Goal: Task Accomplishment & Management: Manage account settings

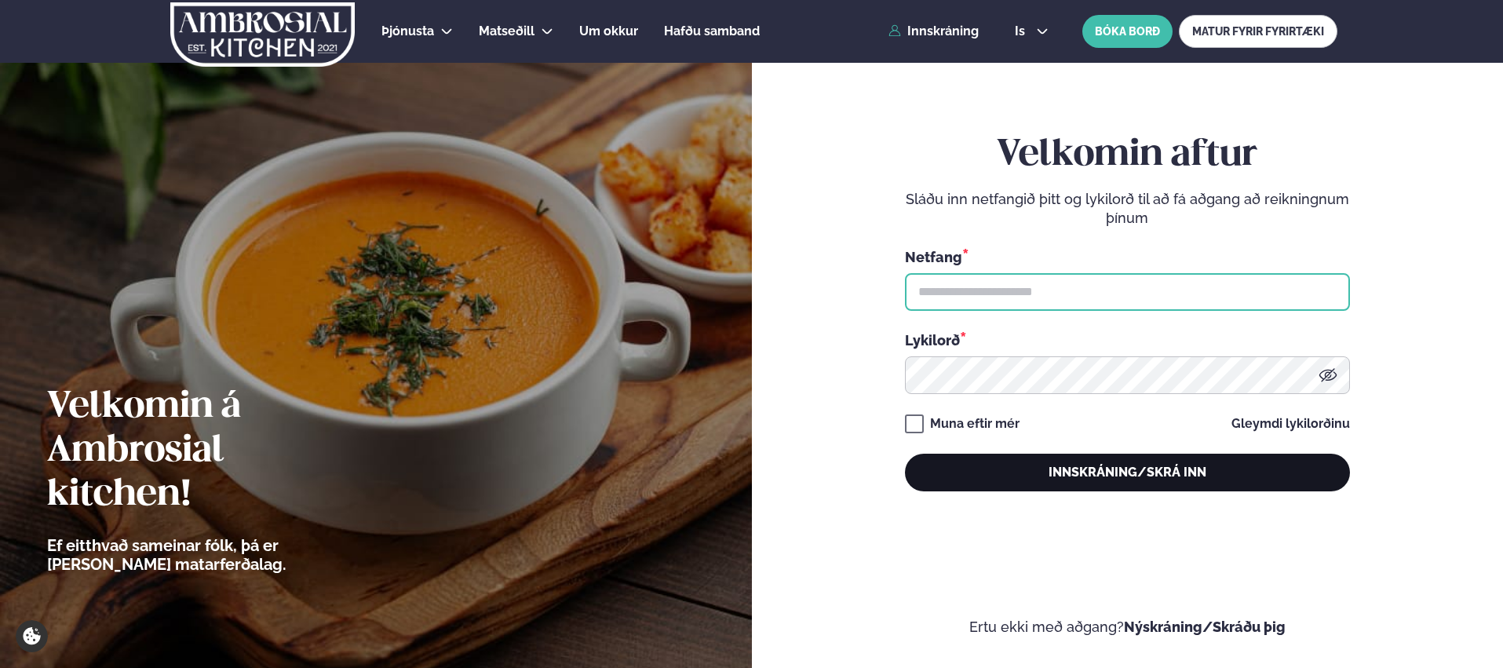
type input "**********"
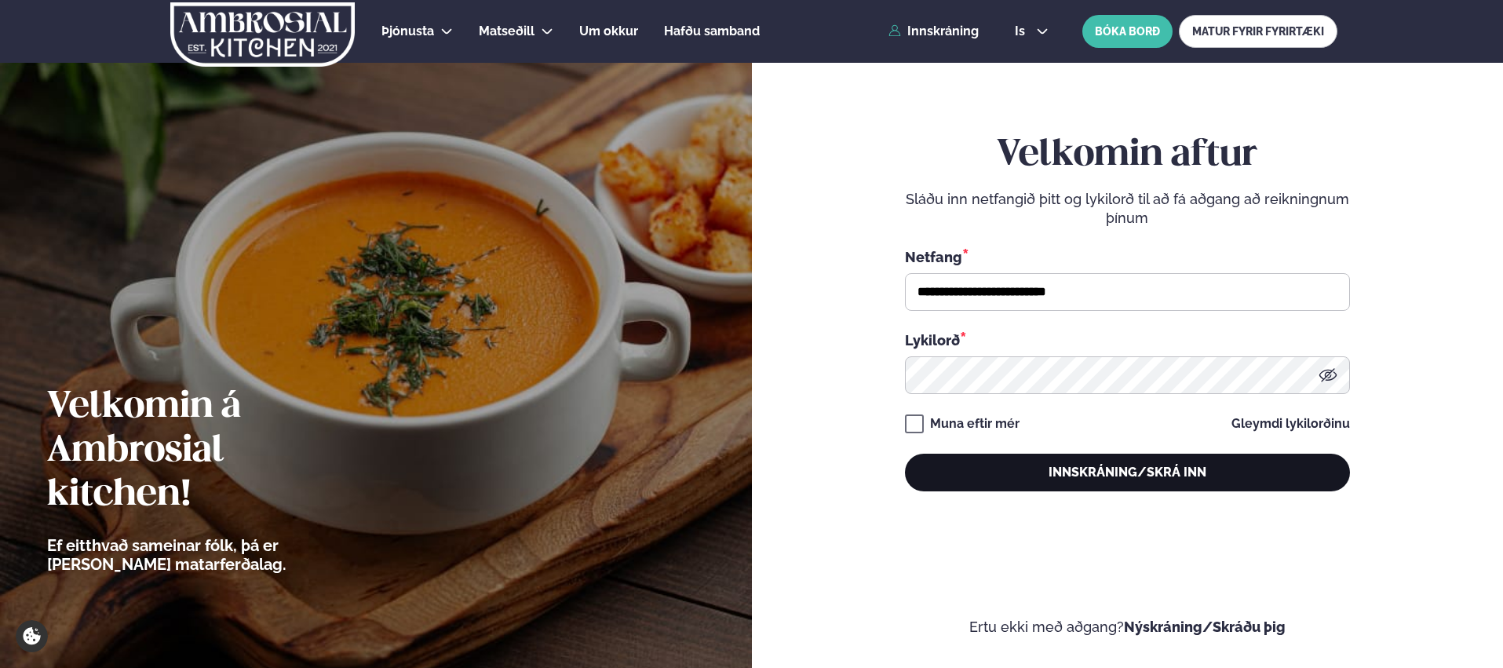
click at [990, 473] on button "Innskráning/Skrá inn" at bounding box center [1127, 473] width 445 height 38
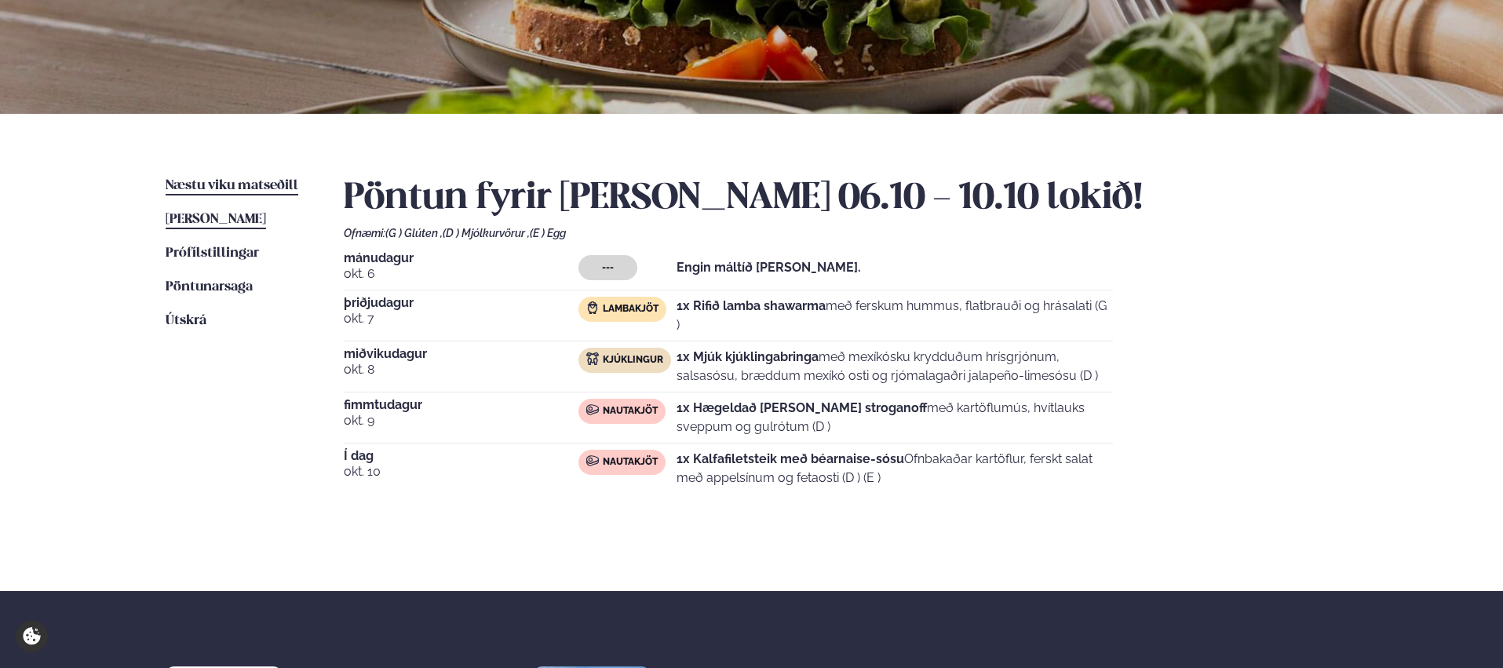
click at [210, 179] on span "Næstu viku matseðill" at bounding box center [232, 185] width 133 height 13
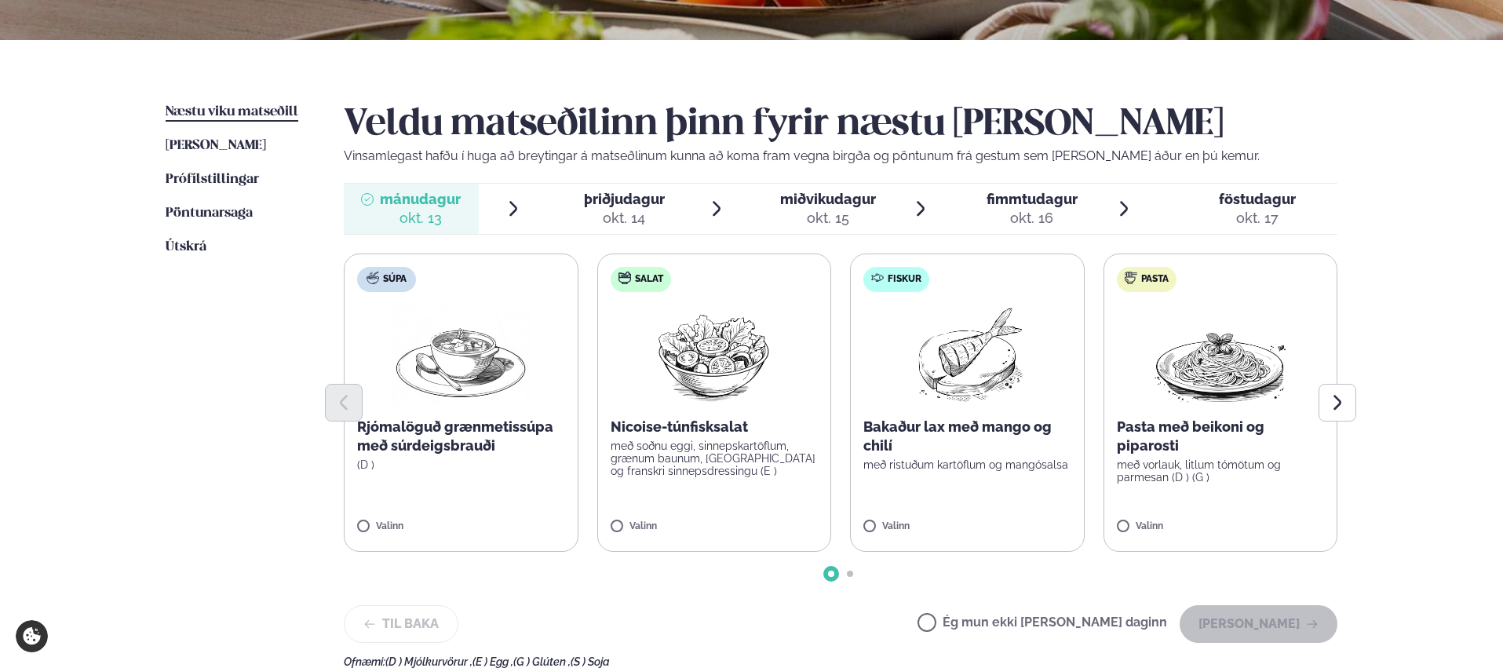
scroll to position [323, 0]
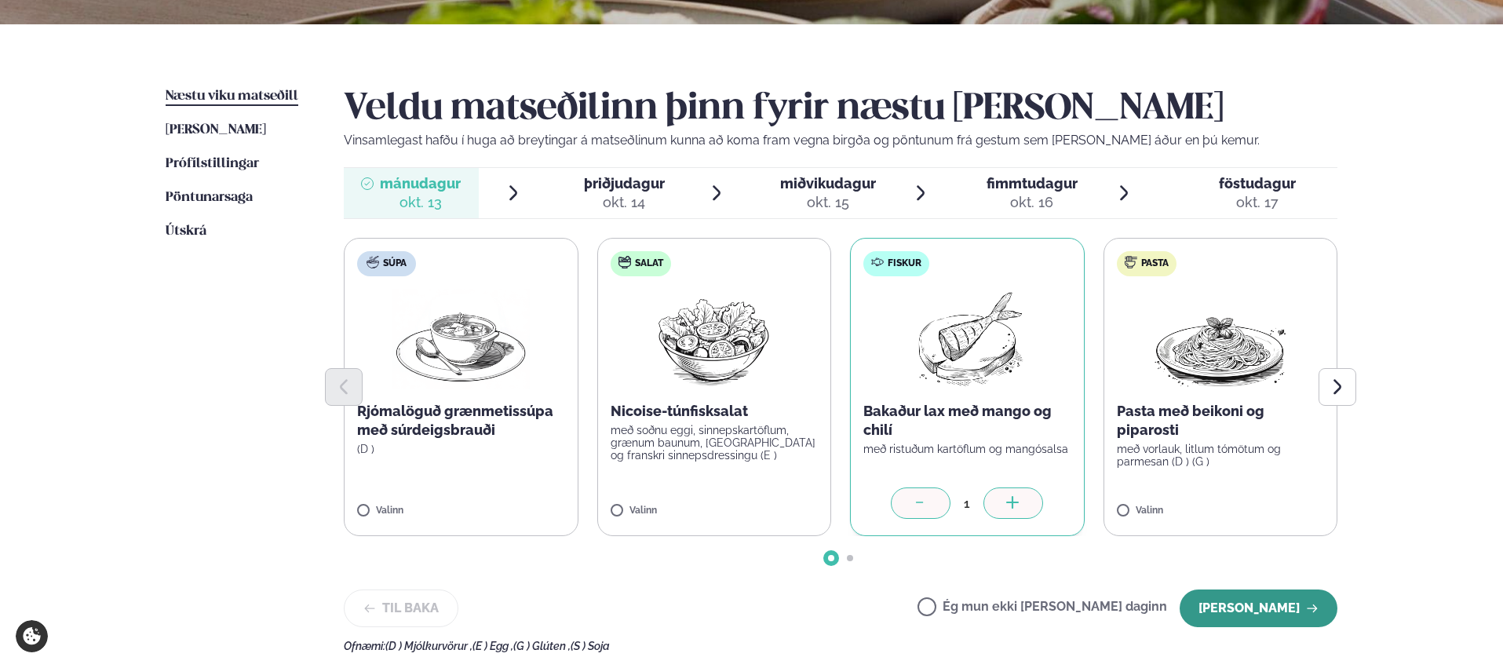
click at [1245, 607] on button "[PERSON_NAME]" at bounding box center [1258, 608] width 158 height 38
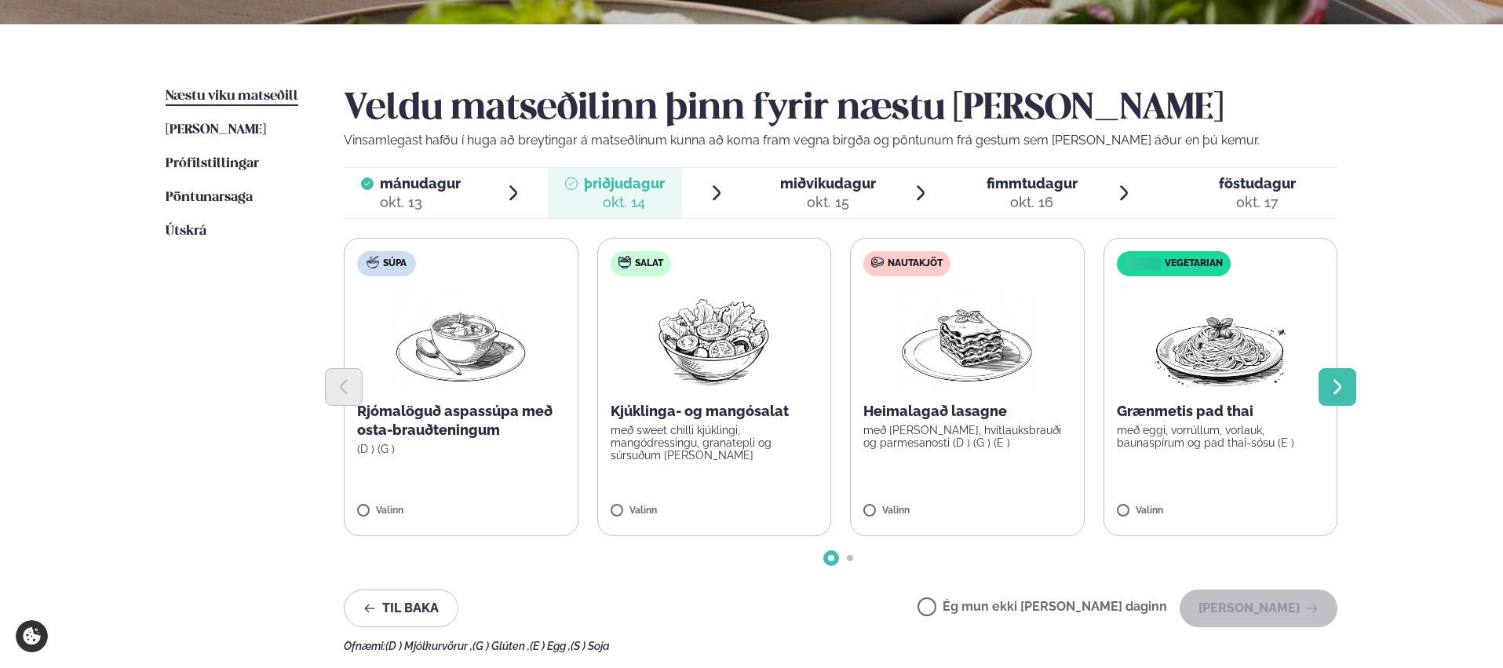
click at [1328, 392] on icon "Next slide" at bounding box center [1337, 386] width 19 height 19
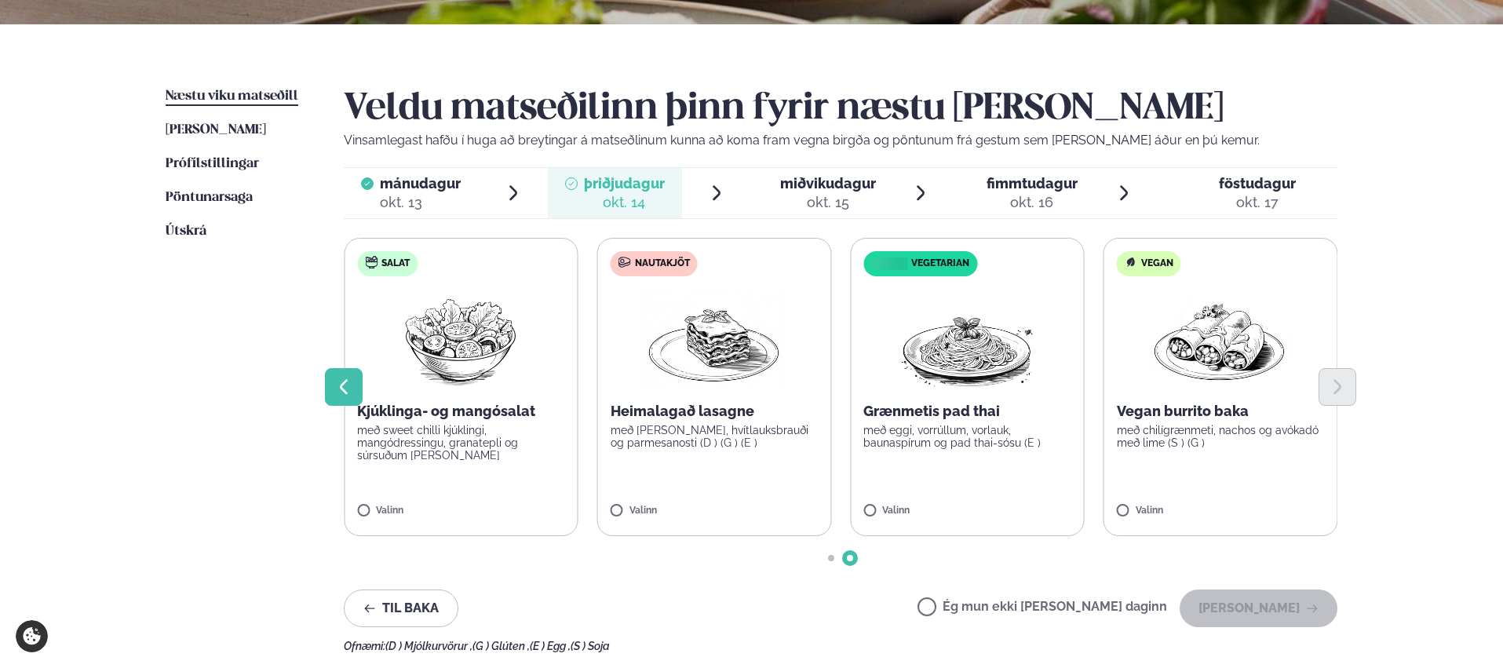
click at [345, 386] on icon "Previous slide" at bounding box center [343, 386] width 19 height 19
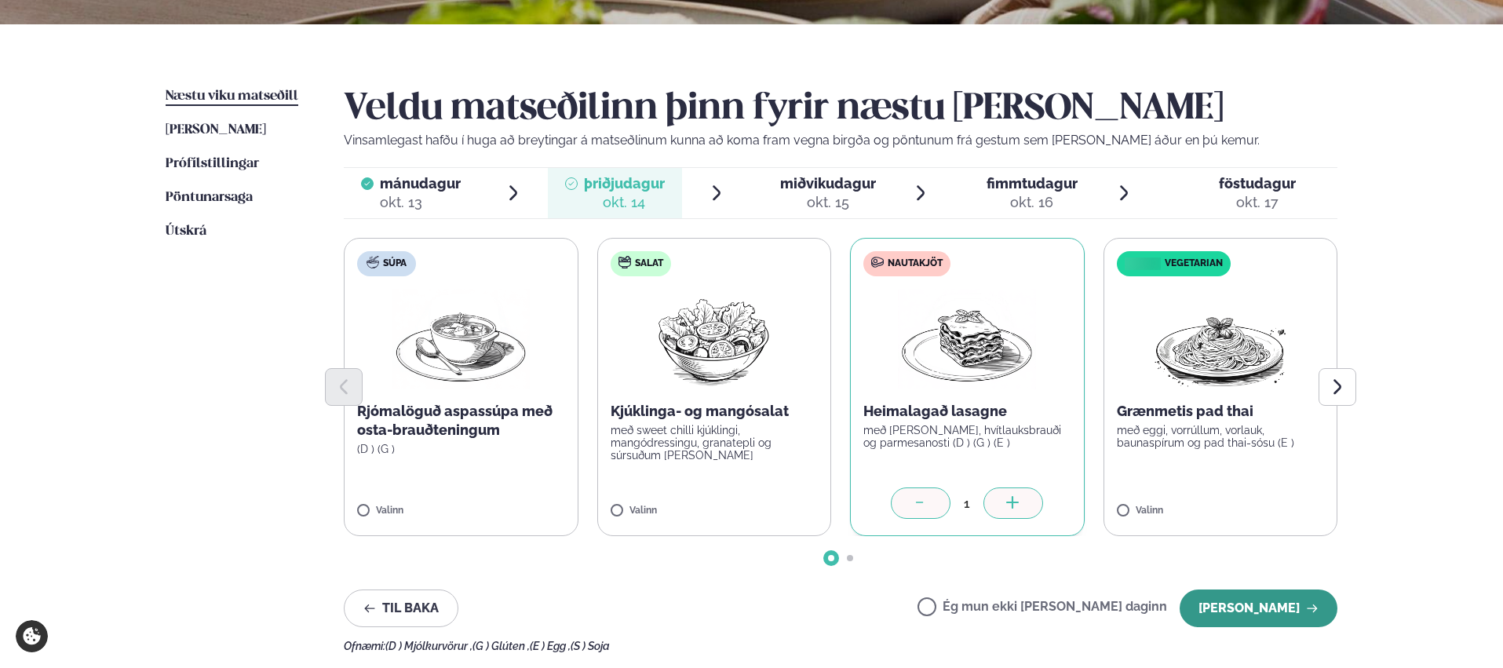
click at [1248, 618] on button "[PERSON_NAME]" at bounding box center [1258, 608] width 158 height 38
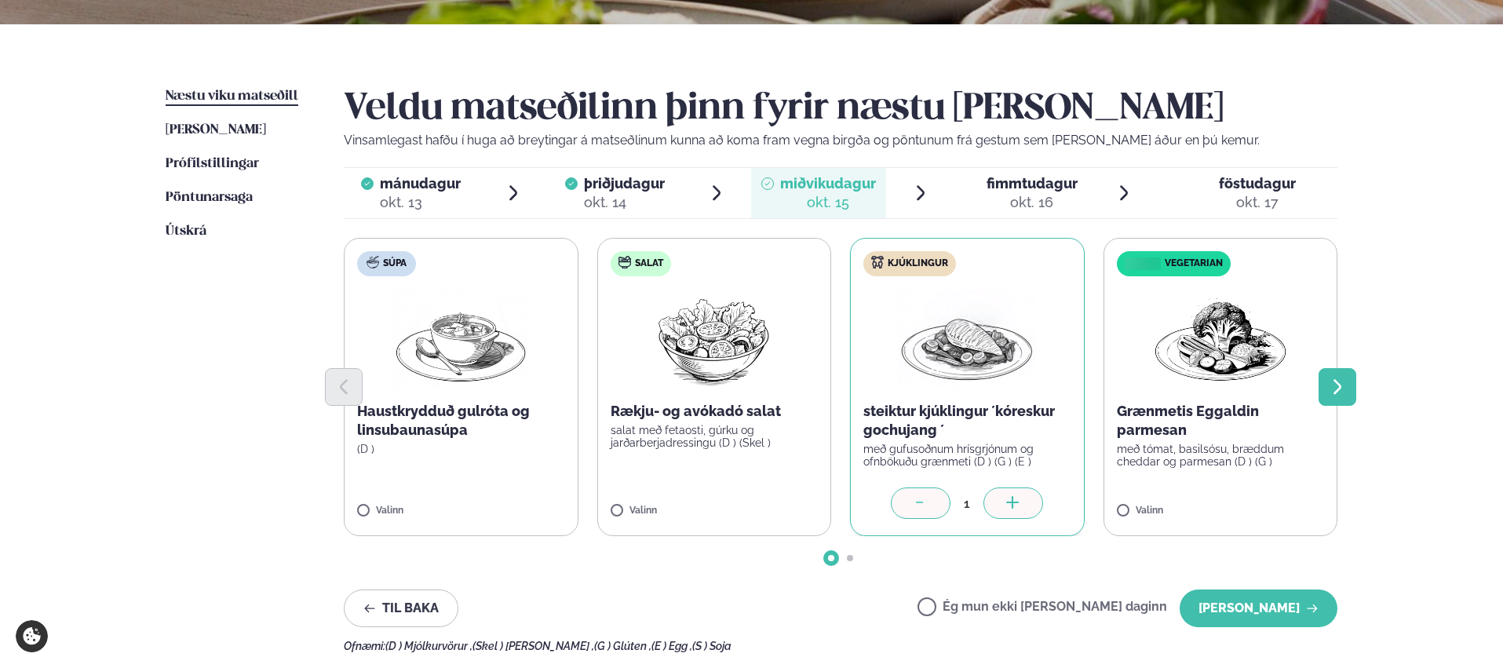
click at [1333, 396] on button "Next slide" at bounding box center [1337, 387] width 38 height 38
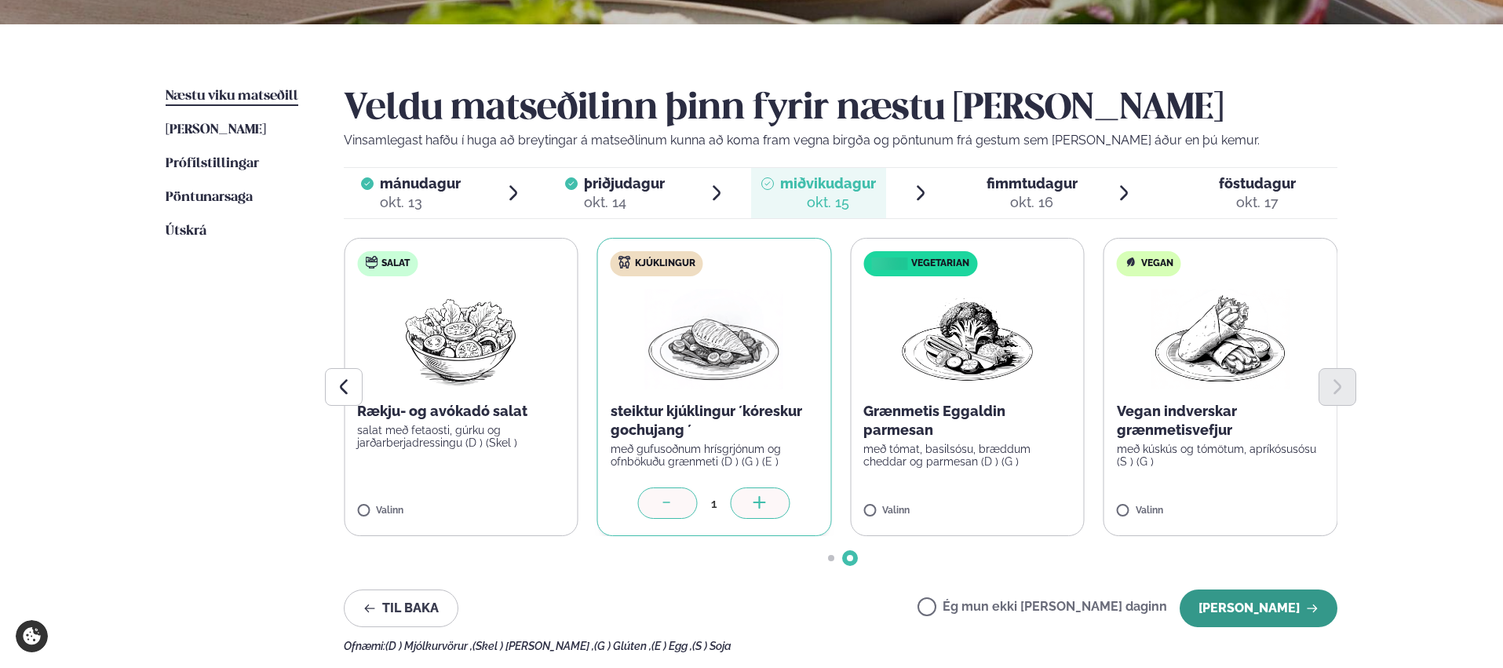
click at [1240, 610] on button "[PERSON_NAME]" at bounding box center [1258, 608] width 158 height 38
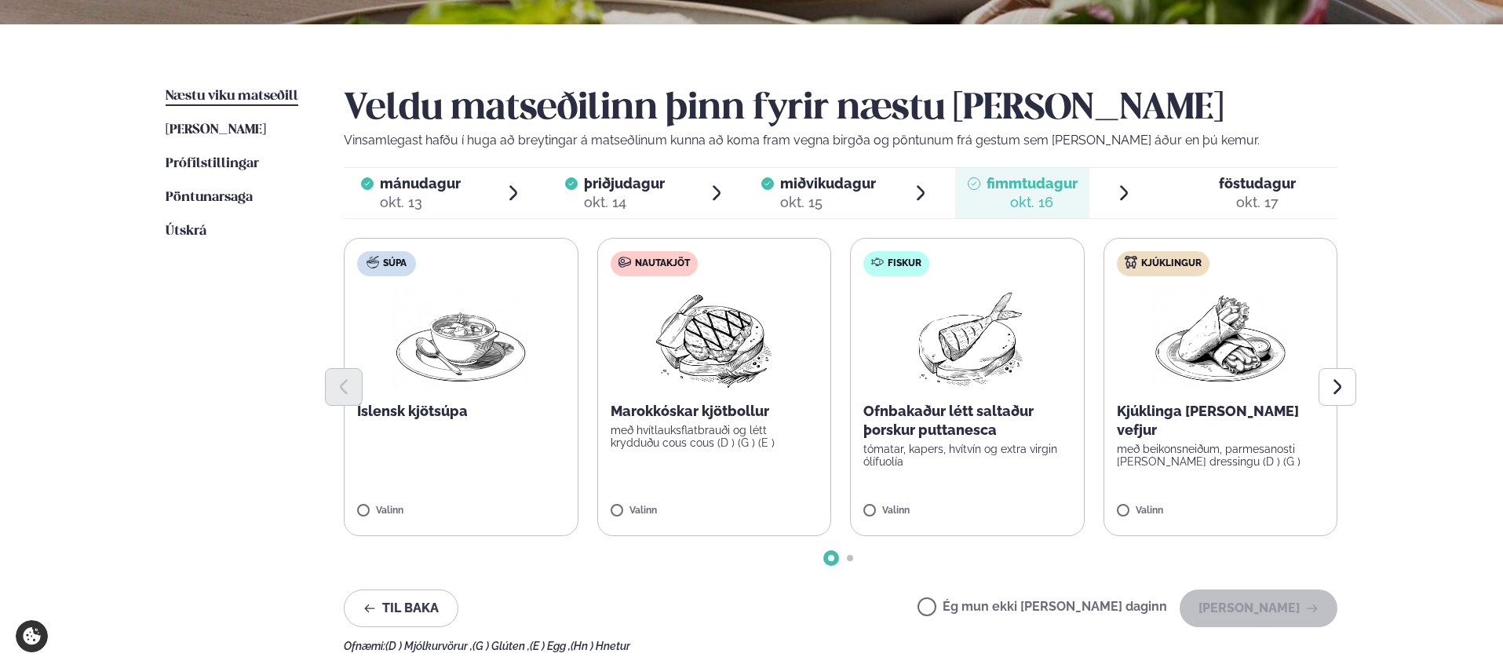
click at [867, 519] on div "Valinn" at bounding box center [967, 513] width 208 height 17
click at [1267, 624] on button "[PERSON_NAME]" at bounding box center [1258, 608] width 158 height 38
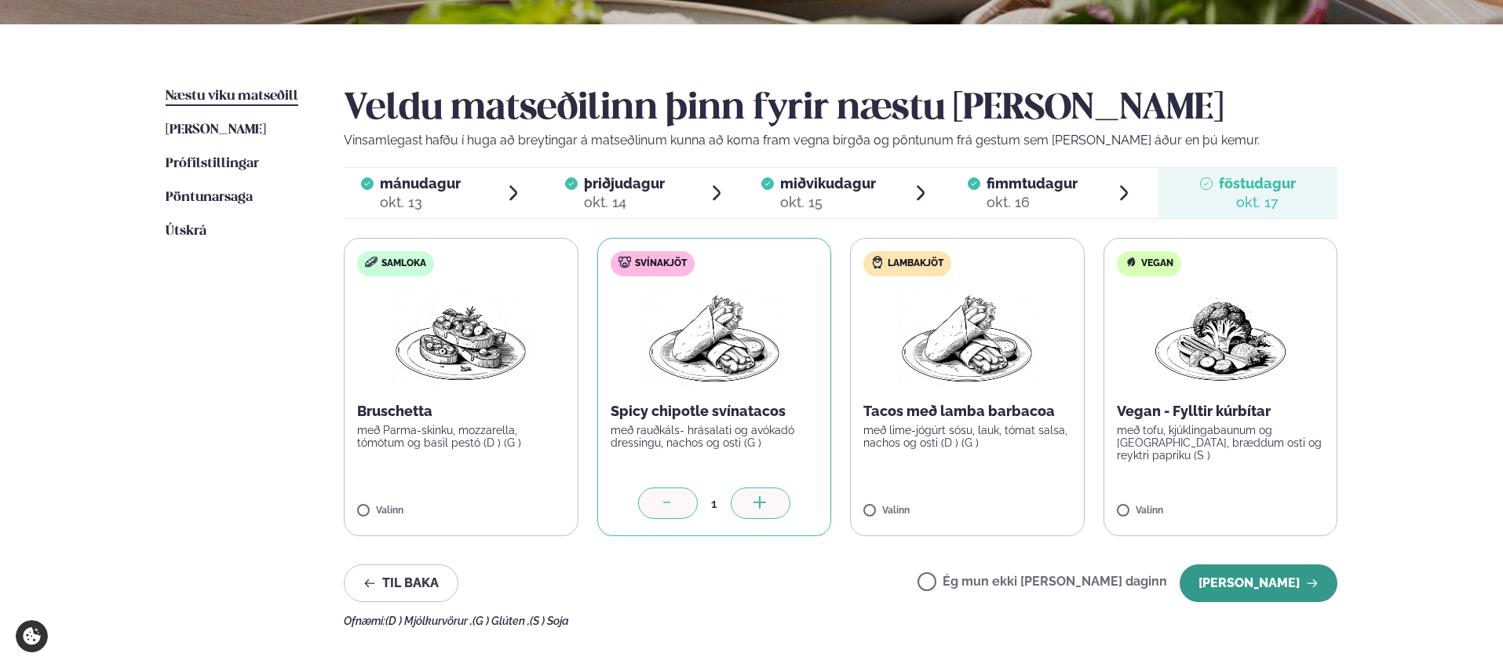
click at [1260, 578] on button "[PERSON_NAME]" at bounding box center [1258, 583] width 158 height 38
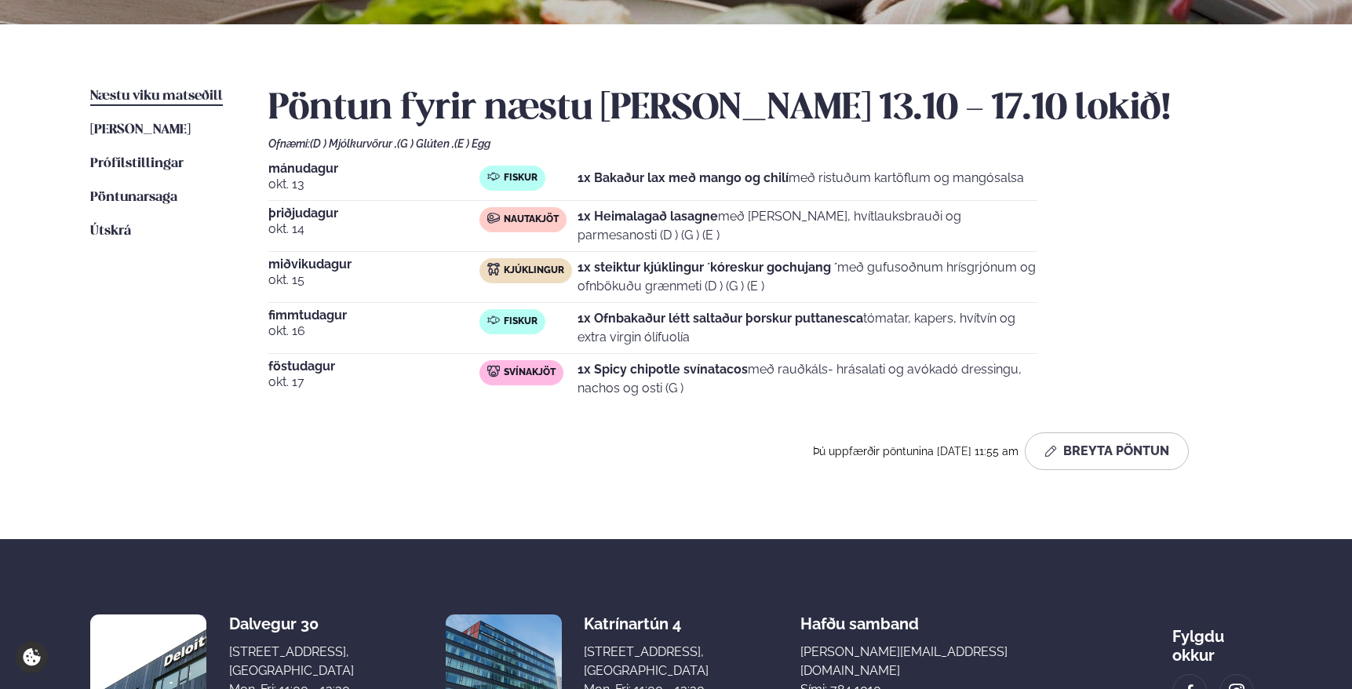
click at [604, 84] on div "Næstu [PERSON_NAME] matseðill Næsta vika [PERSON_NAME] matseðill [PERSON_NAME] …" at bounding box center [676, 281] width 1266 height 515
